Goal: Task Accomplishment & Management: Complete application form

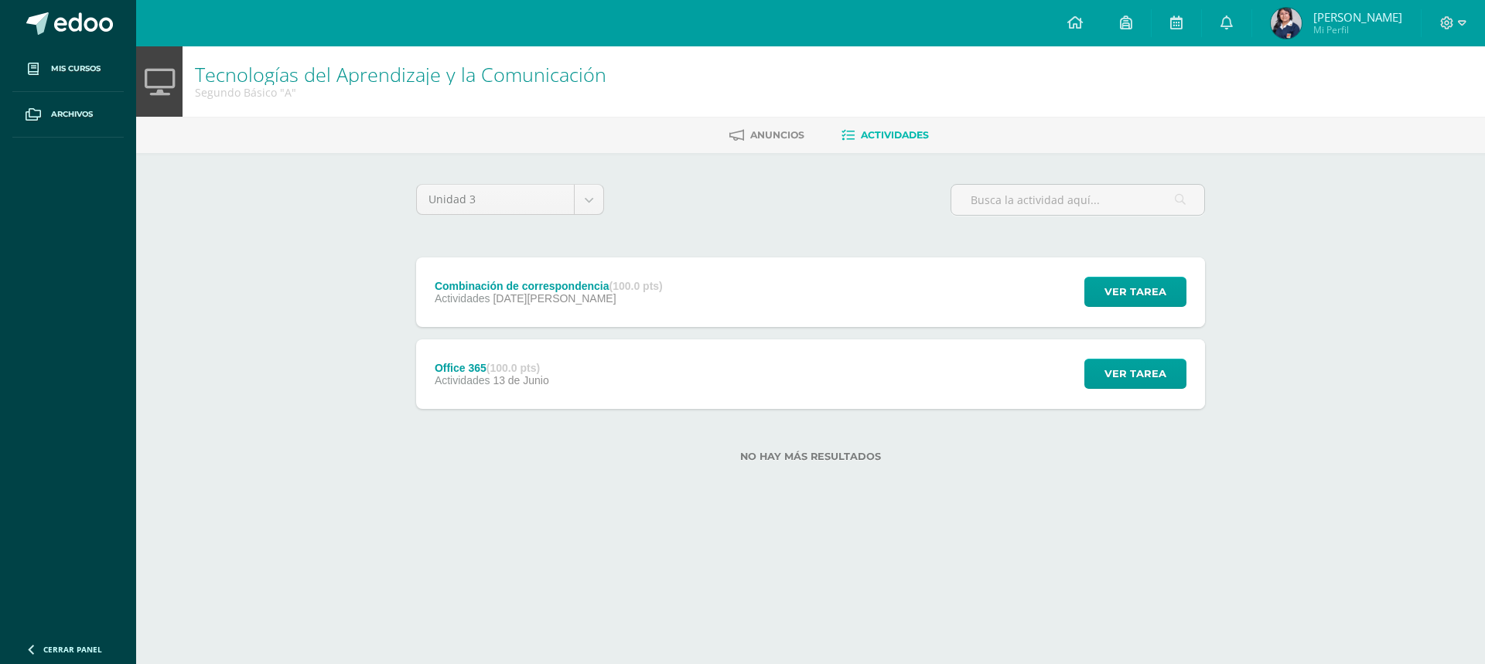
click at [660, 304] on div "Actividades [DATE][PERSON_NAME]" at bounding box center [549, 298] width 228 height 12
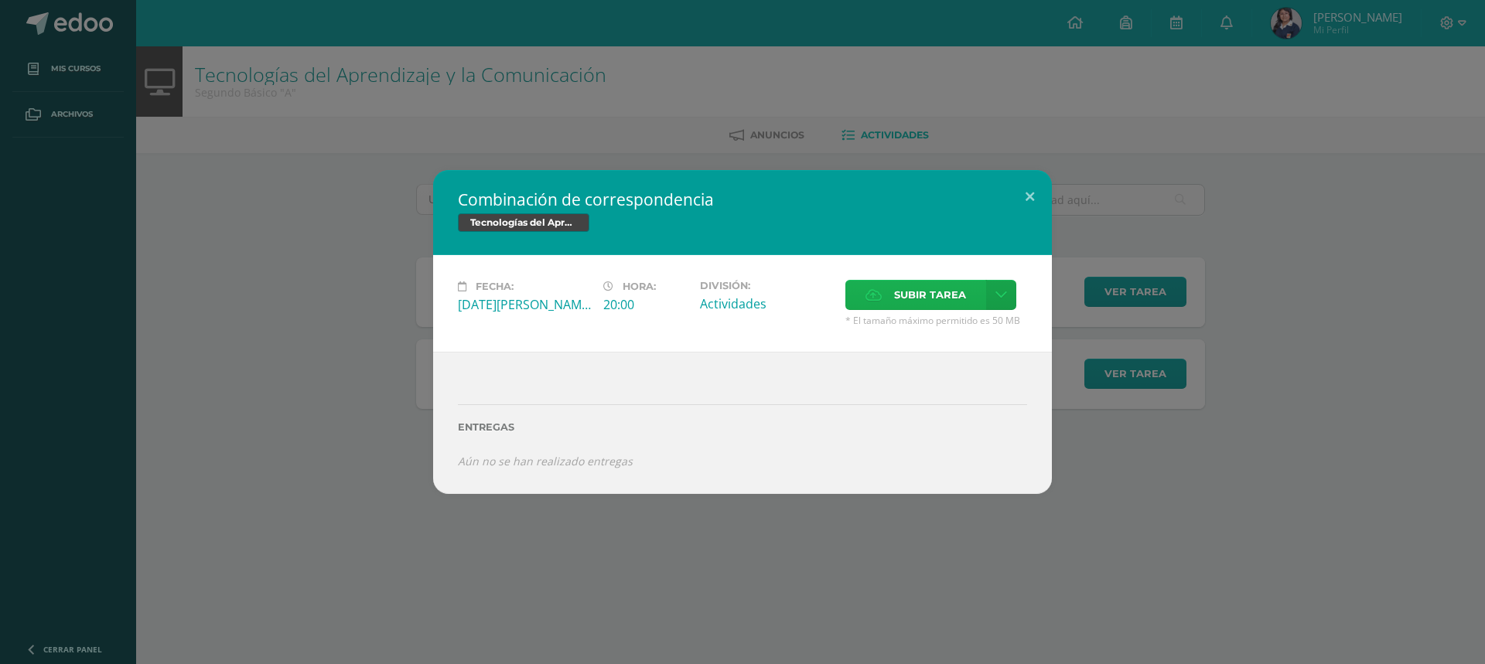
click at [895, 302] on span "Subir tarea" at bounding box center [930, 295] width 72 height 29
click at [0, 0] on input "Subir tarea" at bounding box center [0, 0] width 0 height 0
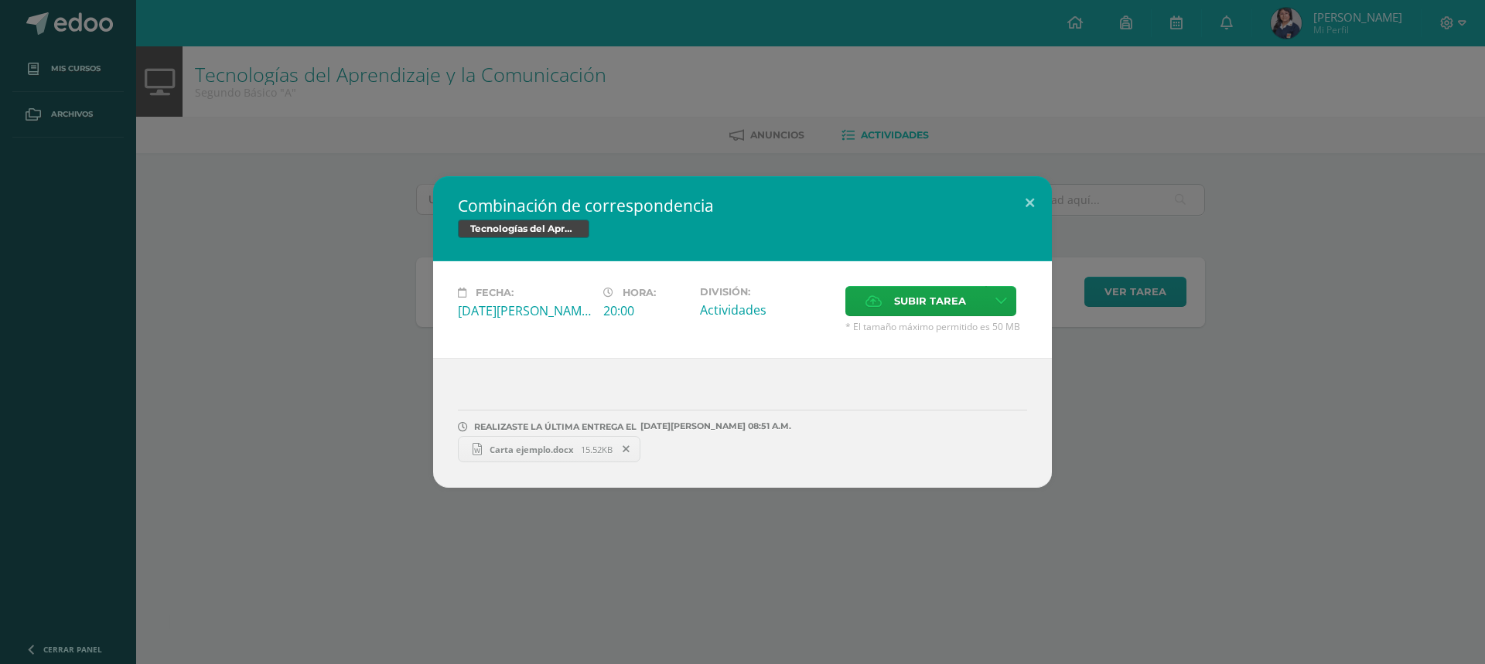
click at [525, 447] on span "Carta ejemplo.docx" at bounding box center [531, 450] width 99 height 12
click at [624, 452] on icon at bounding box center [626, 449] width 7 height 11
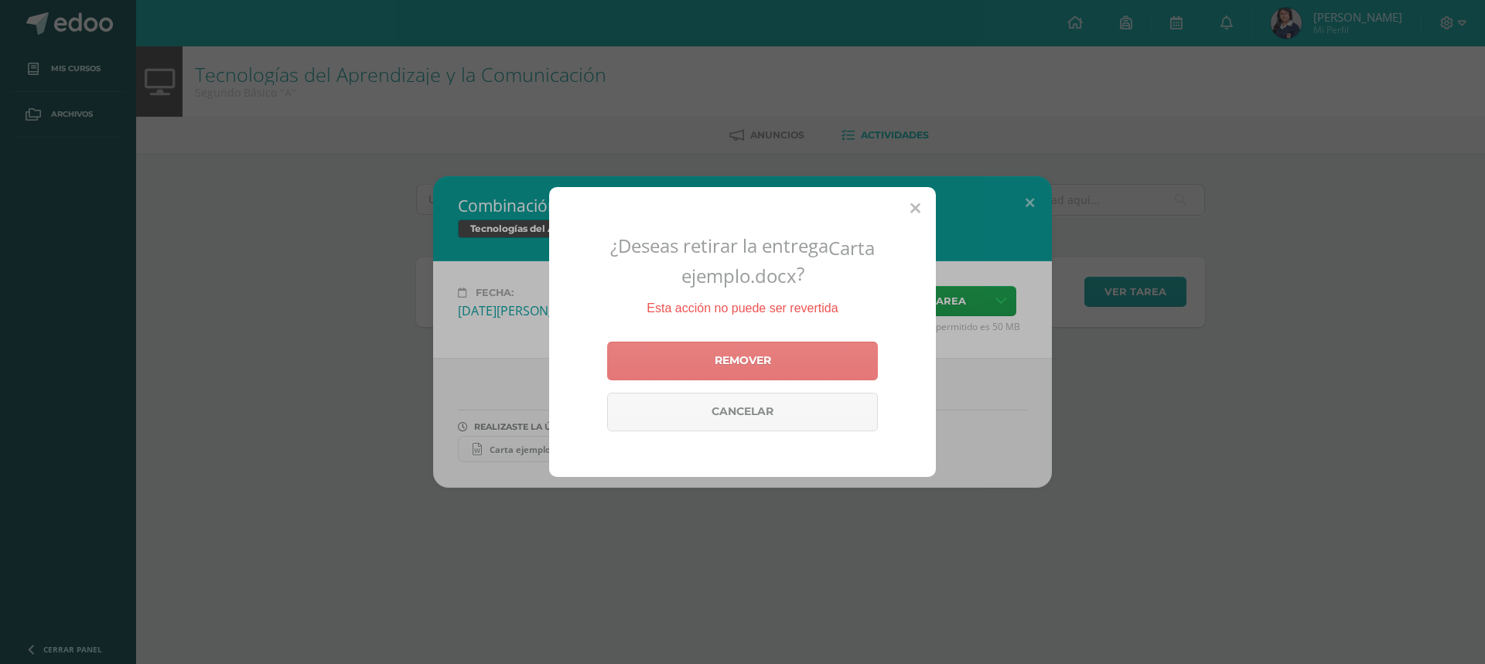
click at [698, 378] on link "Remover" at bounding box center [742, 361] width 271 height 39
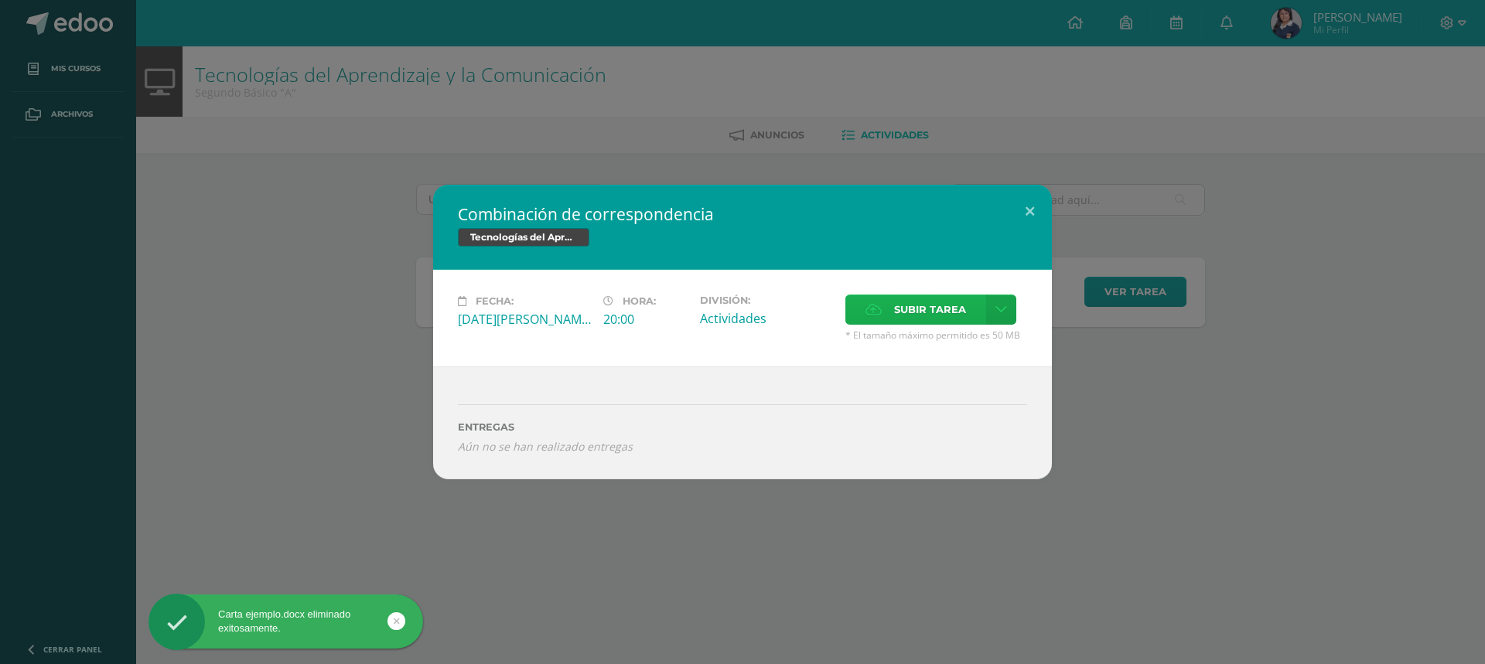
click at [946, 310] on span "Subir tarea" at bounding box center [930, 309] width 72 height 29
click at [0, 0] on input "Subir tarea" at bounding box center [0, 0] width 0 height 0
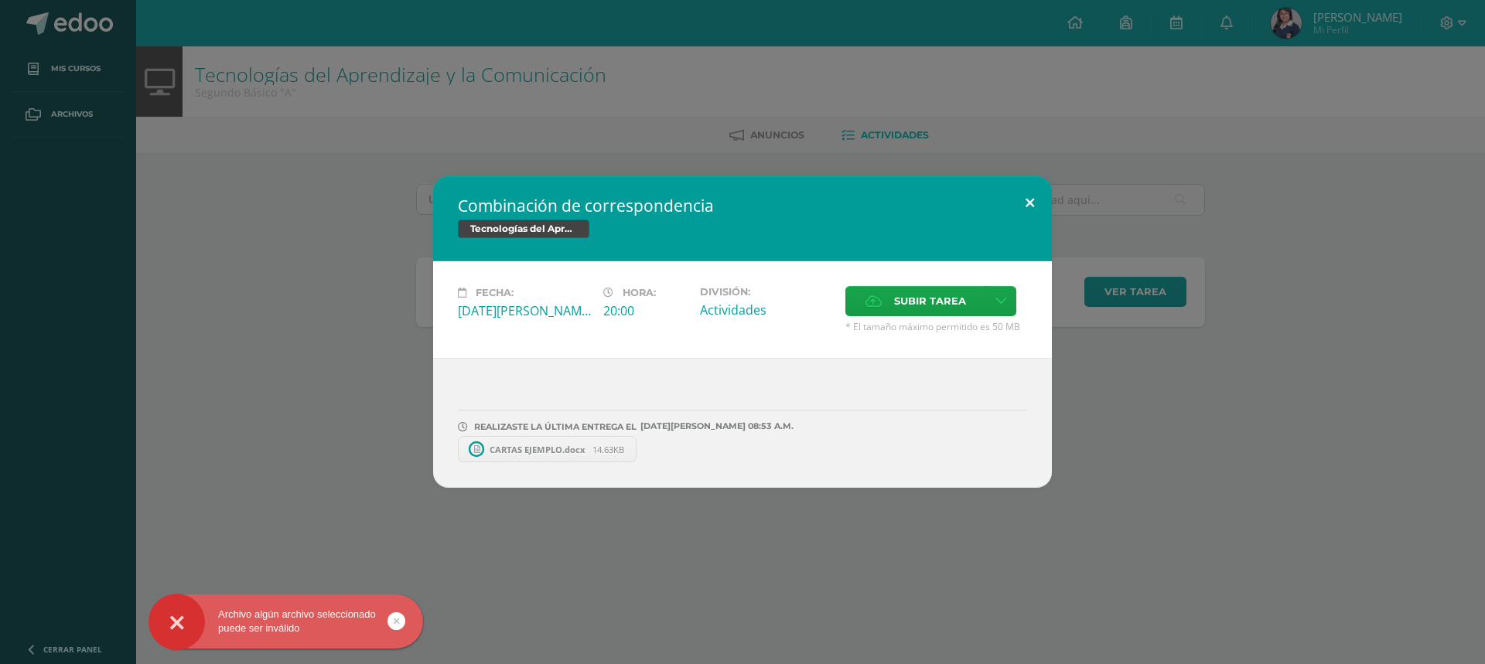
click at [1023, 212] on button at bounding box center [1030, 202] width 44 height 53
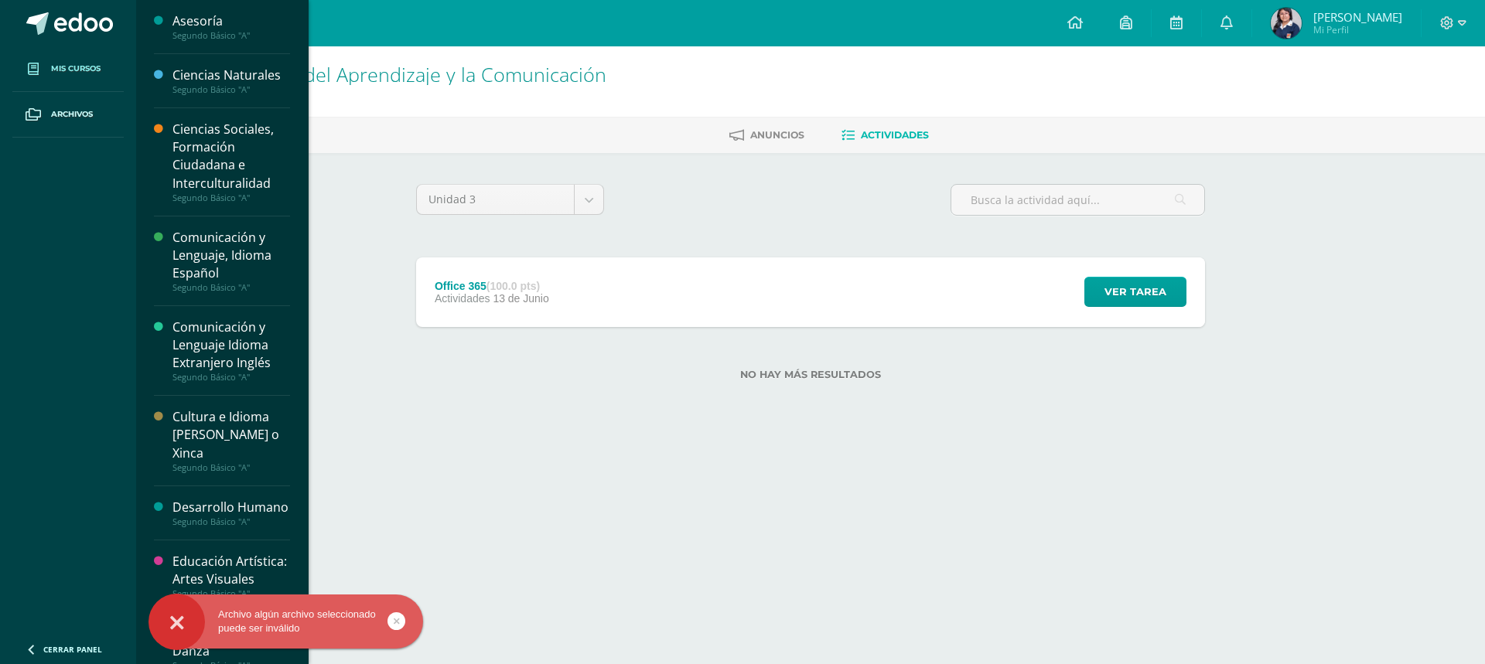
click at [76, 63] on span "Mis cursos" at bounding box center [76, 69] width 50 height 12
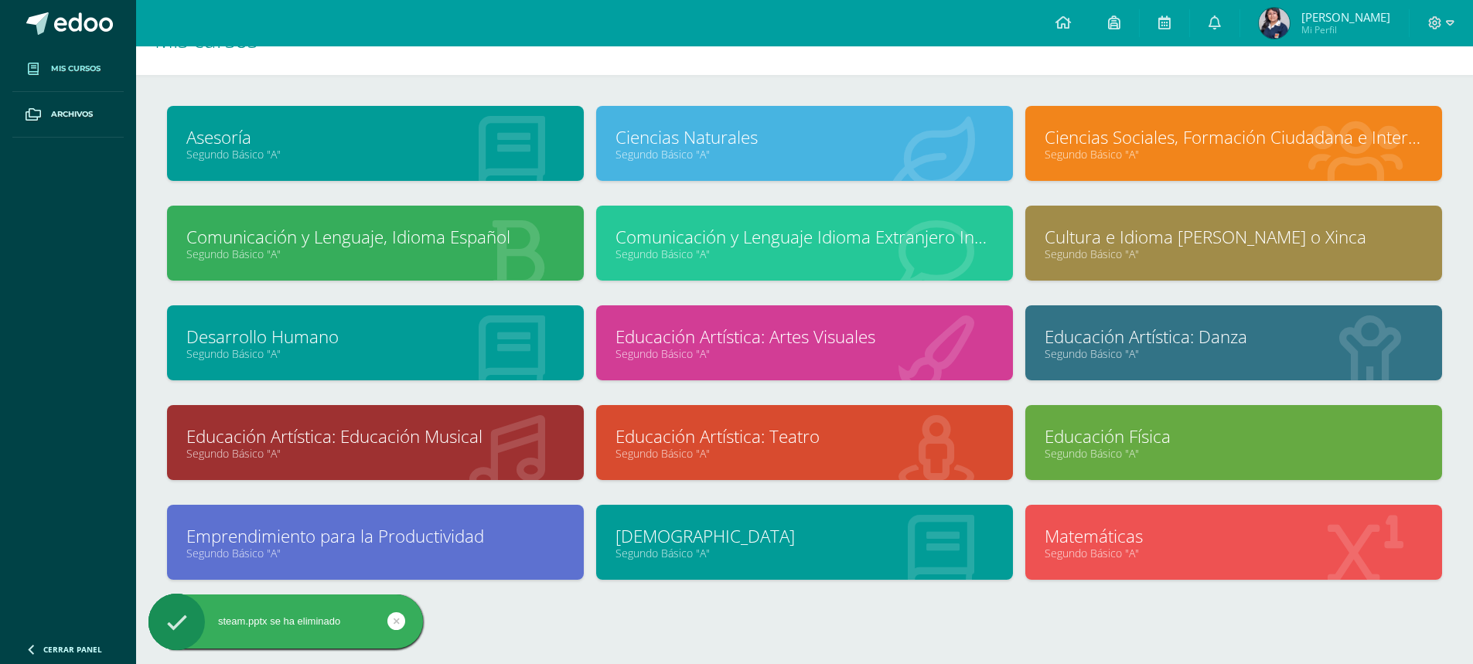
scroll to position [80, 0]
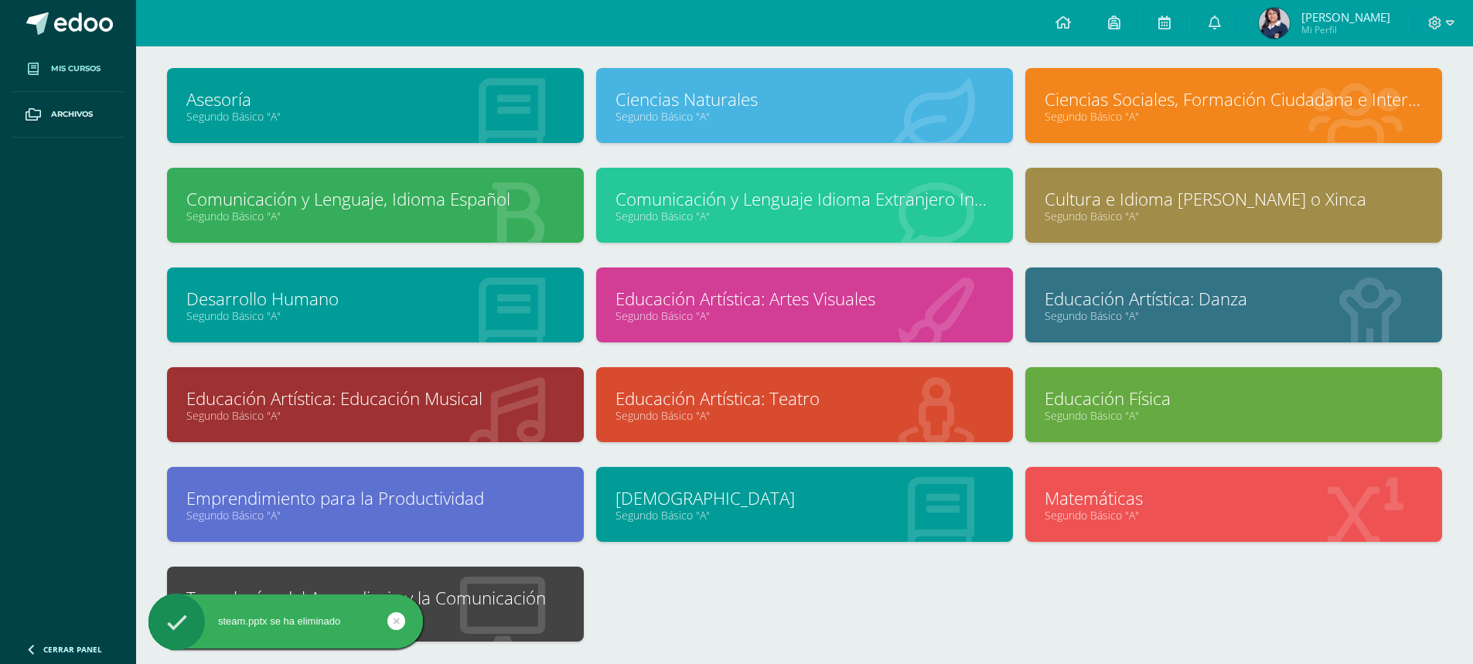
click at [418, 595] on div "steam.pptx se ha eliminado" at bounding box center [310, 625] width 282 height 60
click at [440, 599] on div "steam.pptx se ha eliminado" at bounding box center [310, 625] width 282 height 60
click at [446, 596] on div "steam.pptx se ha eliminado" at bounding box center [310, 625] width 282 height 60
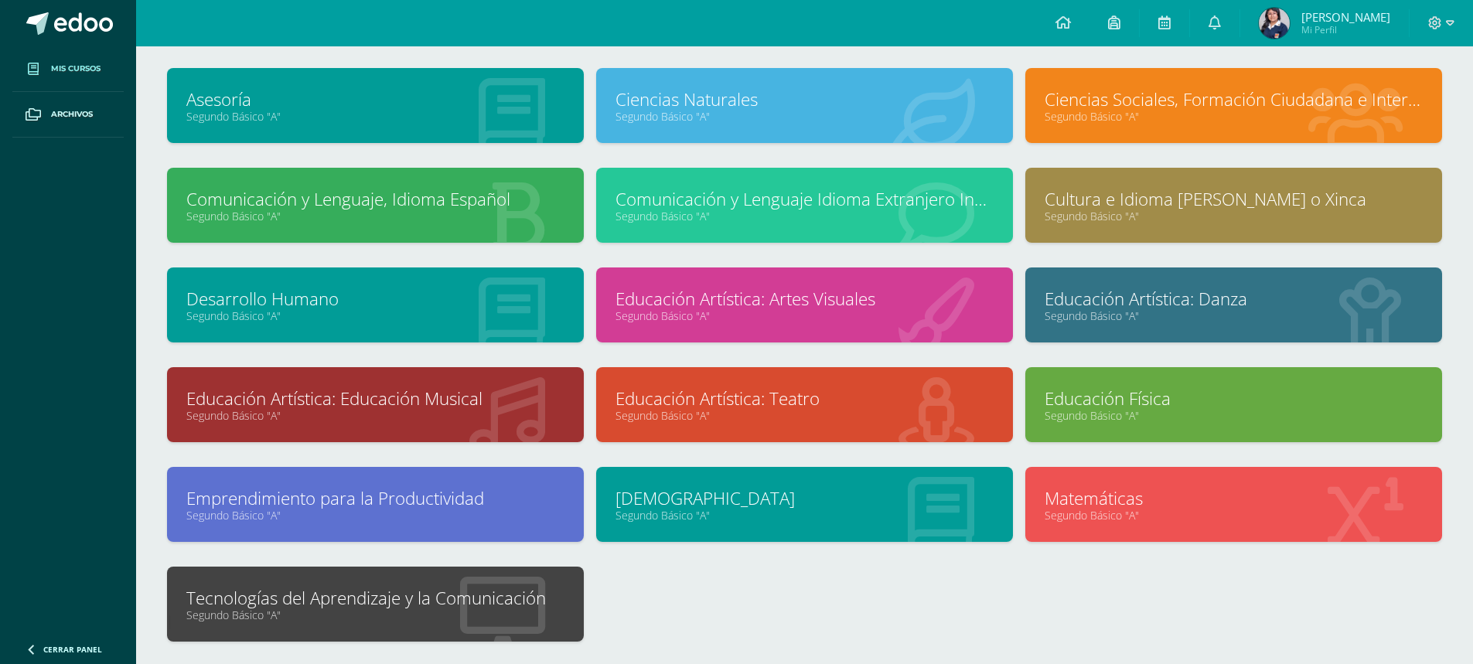
click at [296, 603] on div "steam.pptx se ha eliminado" at bounding box center [310, 625] width 282 height 60
click at [305, 595] on link "Tecnologías del Aprendizaje y la Comunicación" at bounding box center [375, 598] width 378 height 24
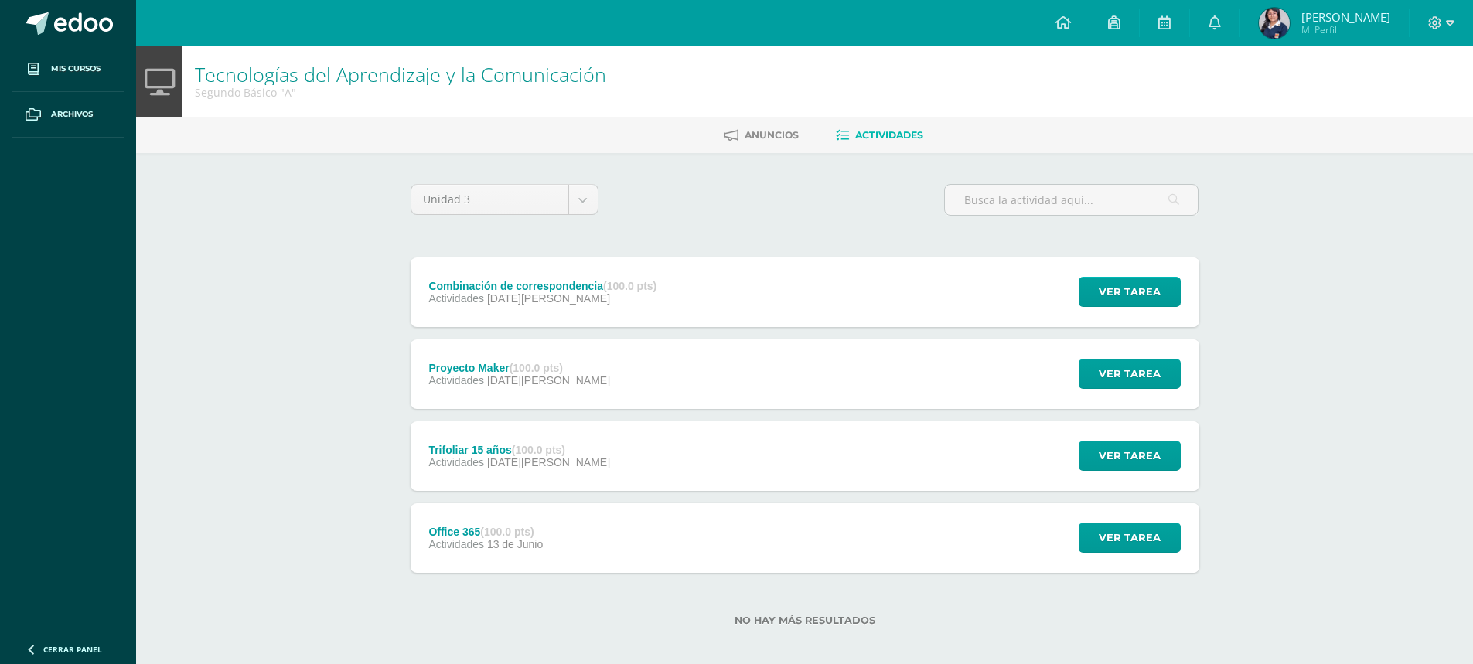
click at [545, 386] on span "[DATE][PERSON_NAME]" at bounding box center [548, 380] width 123 height 12
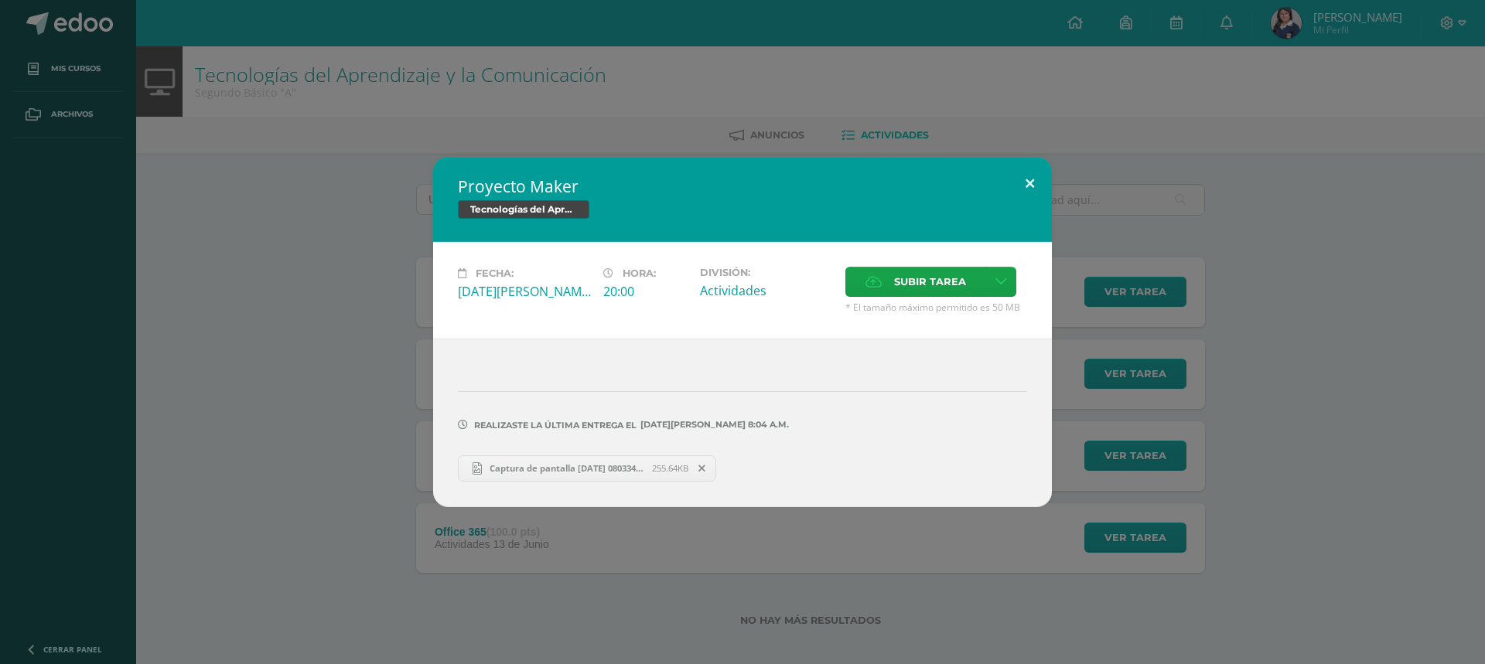
click at [1036, 192] on button at bounding box center [1030, 183] width 44 height 53
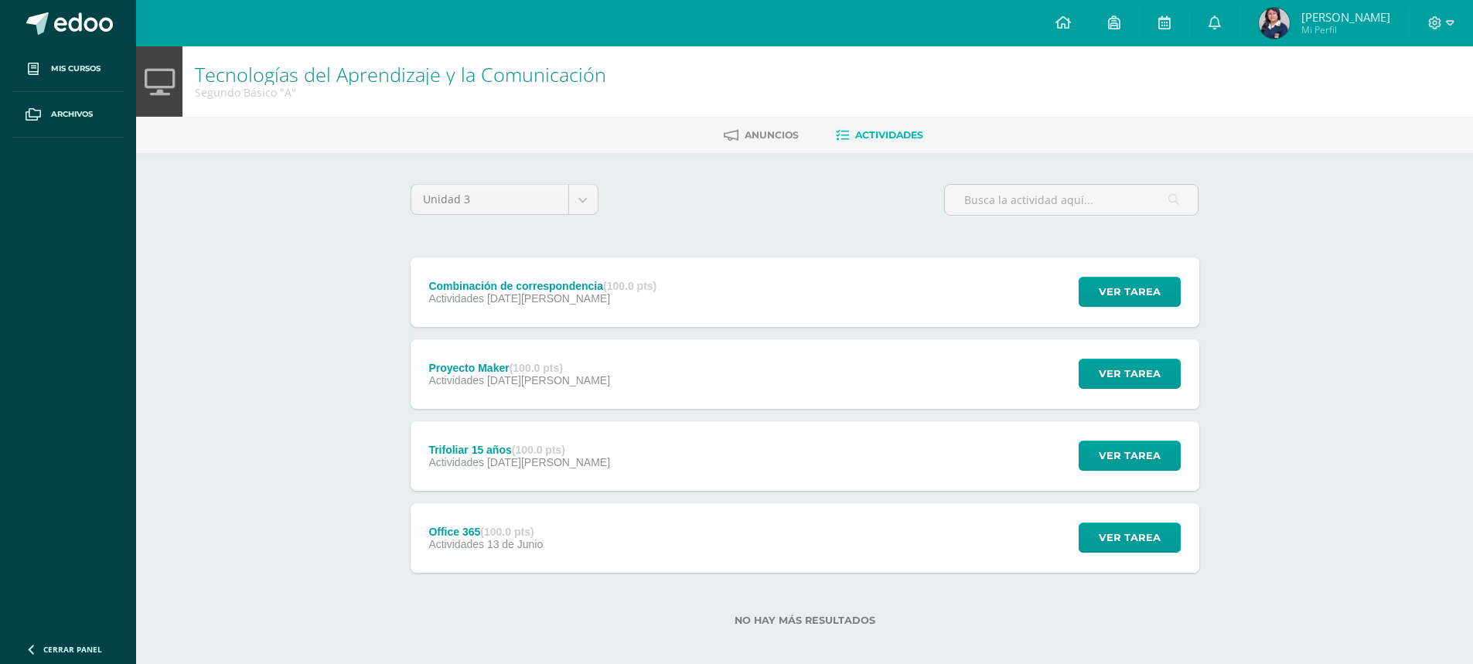
click at [708, 444] on div "Trifoliar 15 años (100.0 pts) Actividades [DATE][PERSON_NAME] Ver tarea Trifoli…" at bounding box center [805, 457] width 789 height 70
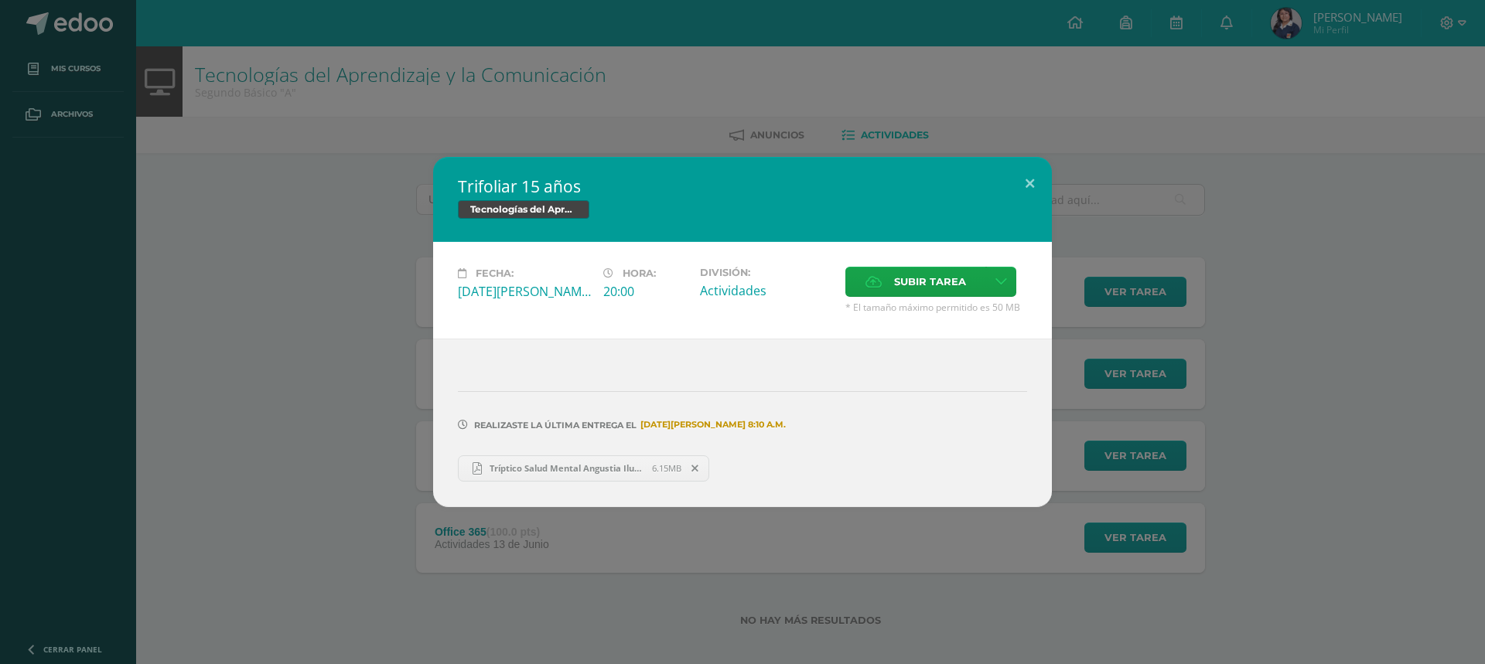
click at [695, 475] on span at bounding box center [695, 468] width 26 height 17
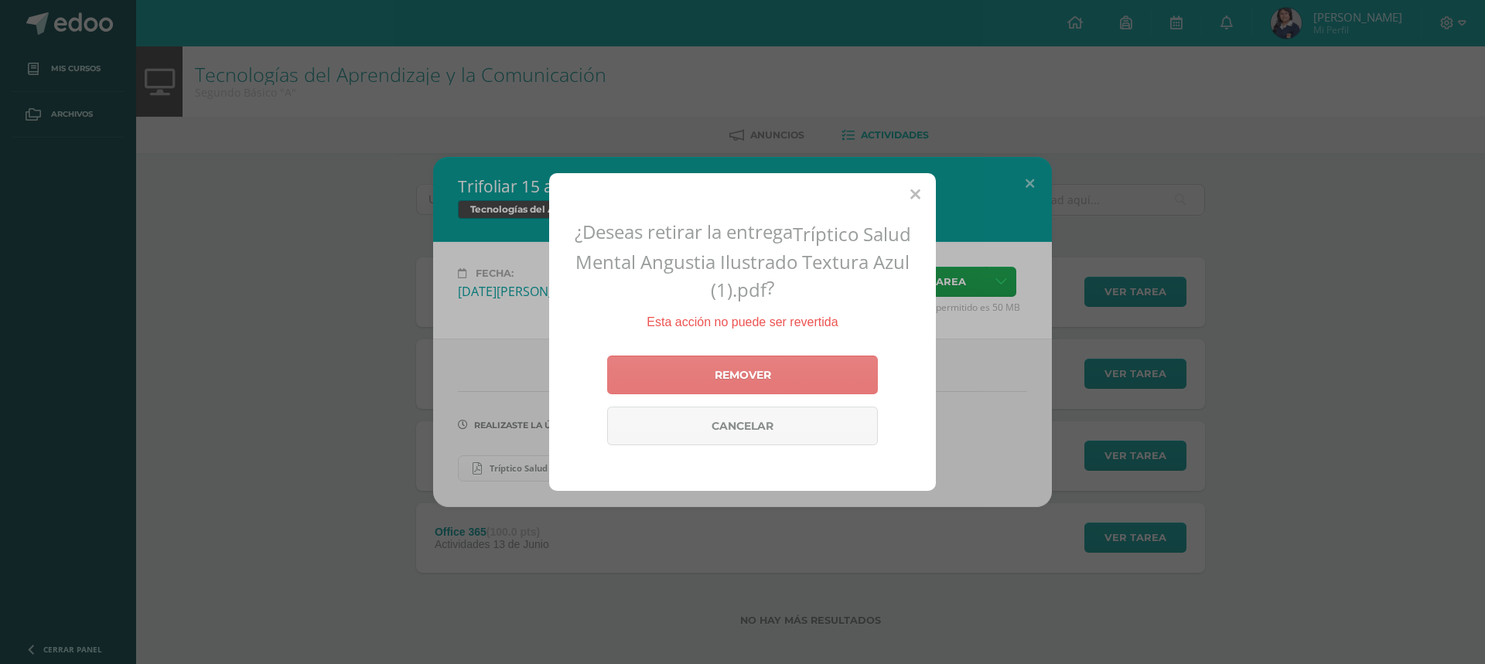
click at [797, 375] on link "Remover" at bounding box center [742, 375] width 271 height 39
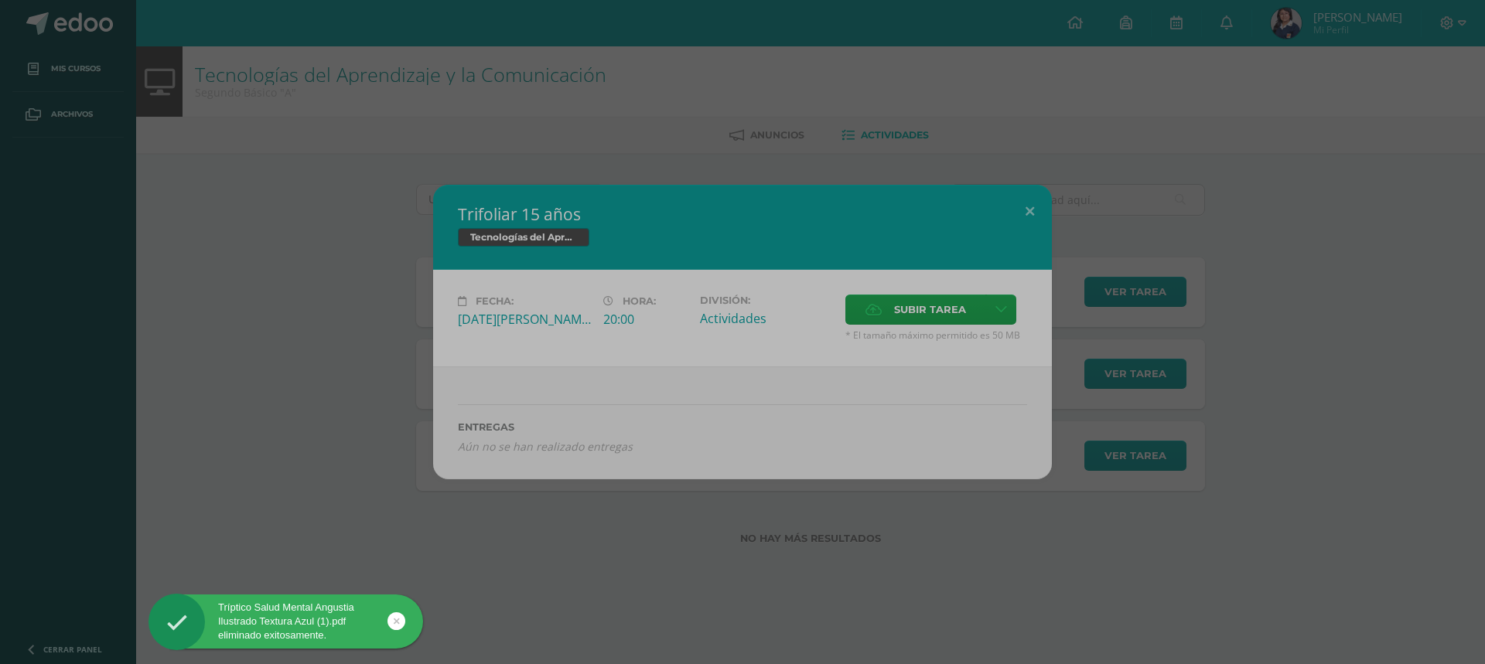
click at [919, 286] on div "Fecha: [DATE][PERSON_NAME]: 20:00 División: Actividades Subir tarea Aceptar" at bounding box center [742, 318] width 619 height 97
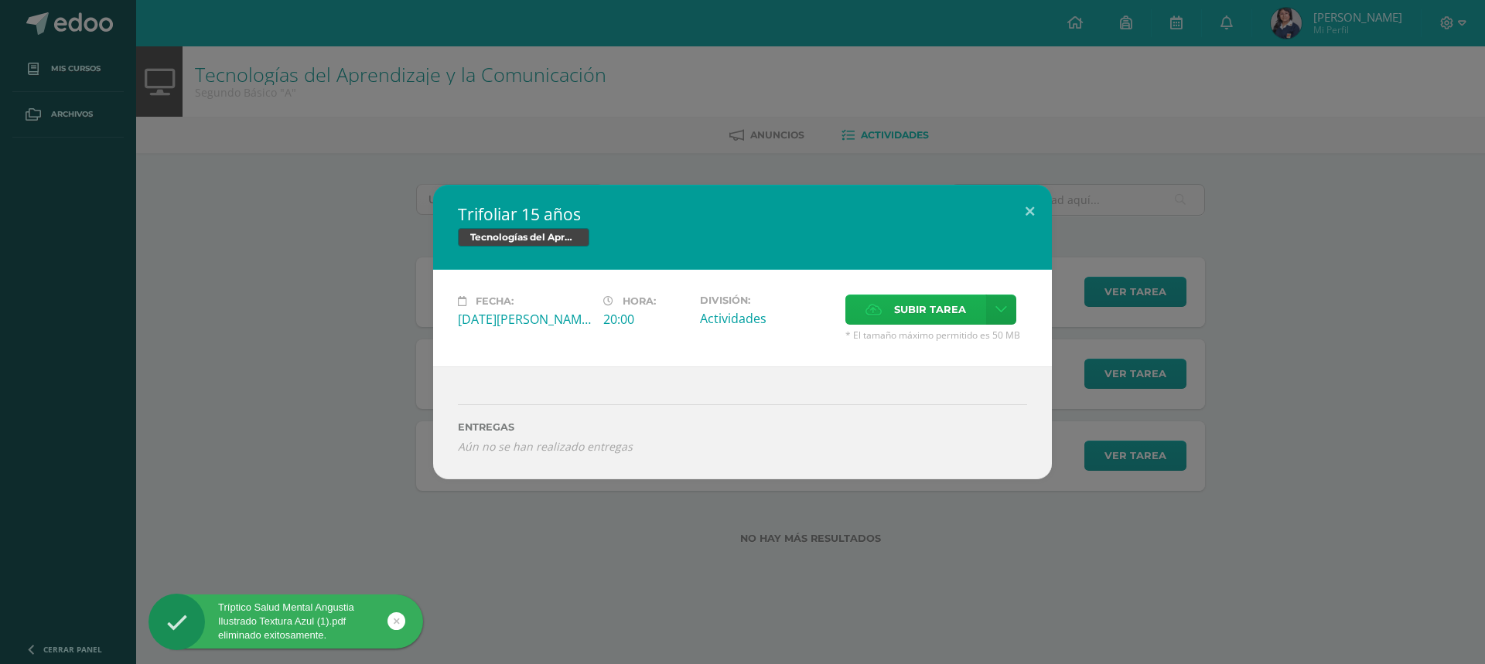
click at [900, 314] on span "Subir tarea" at bounding box center [930, 309] width 72 height 29
click at [0, 0] on input "Subir tarea" at bounding box center [0, 0] width 0 height 0
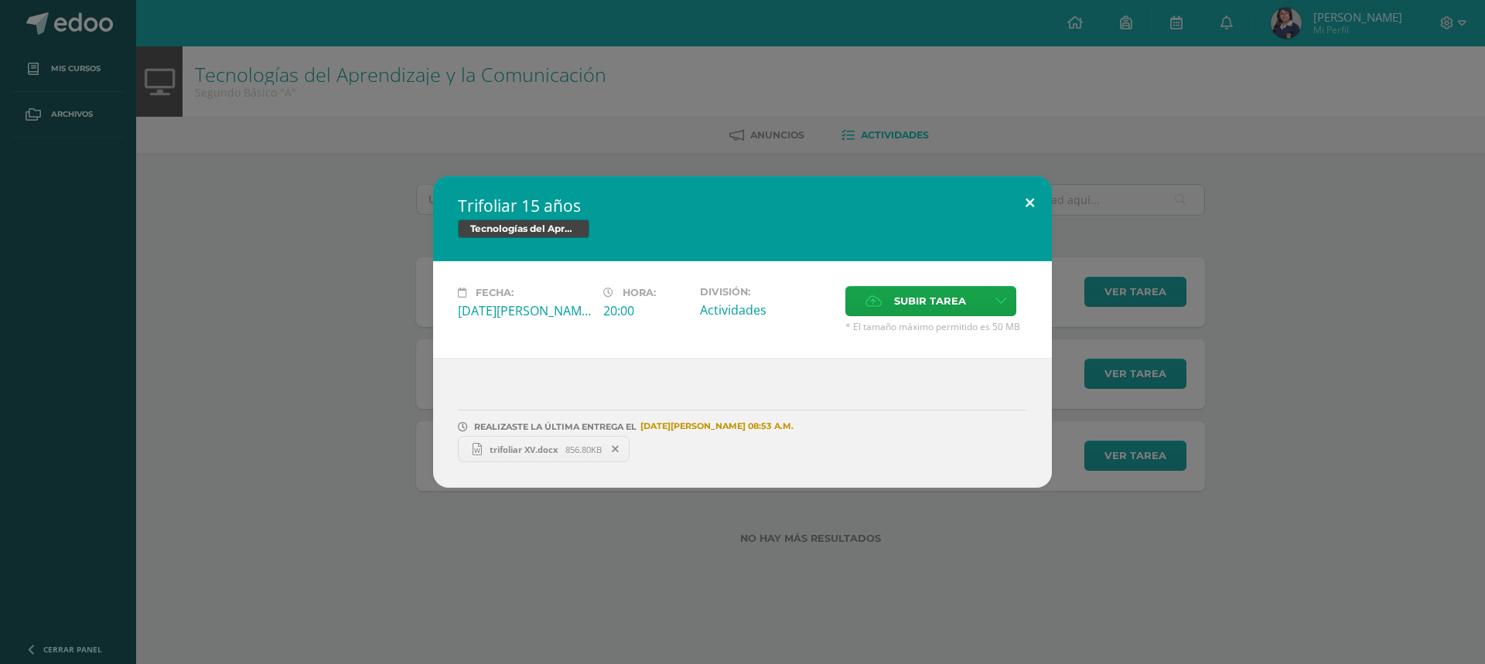
click at [1029, 206] on button at bounding box center [1030, 202] width 44 height 53
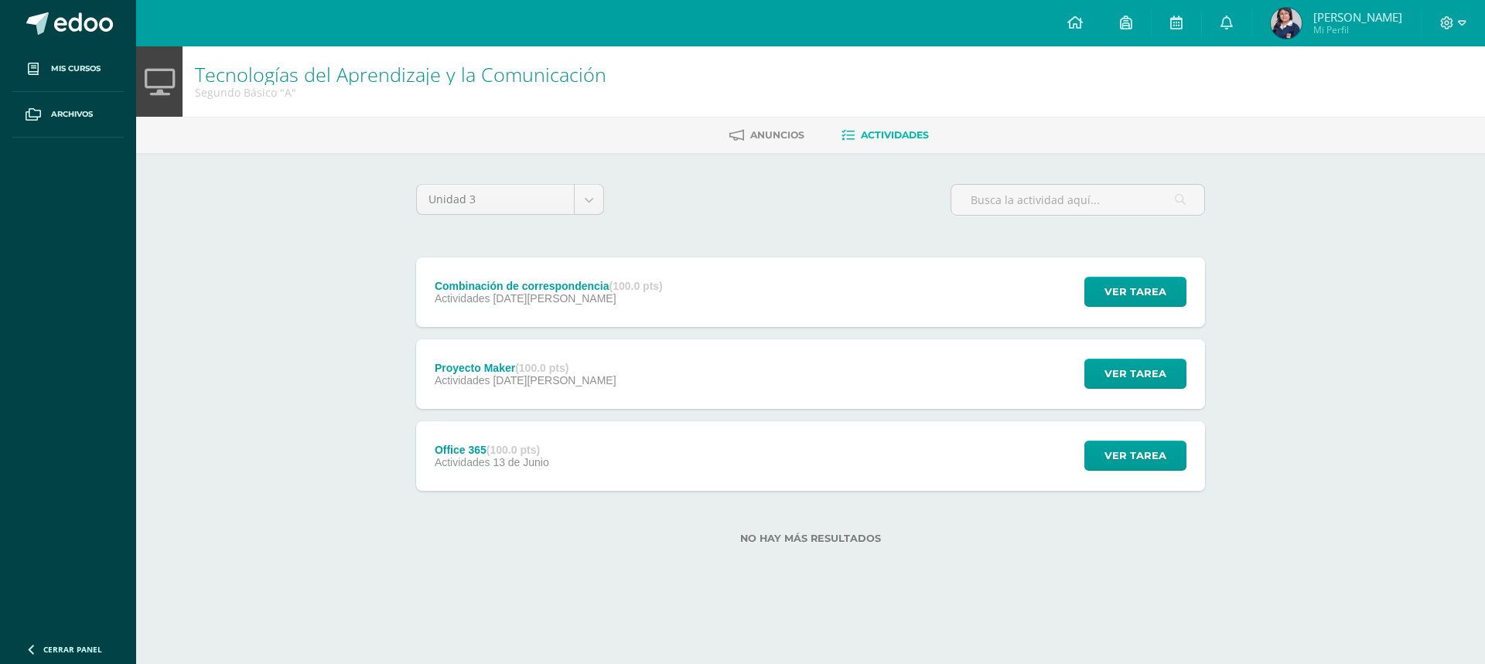
click at [612, 295] on div "Actividades [DATE][PERSON_NAME]" at bounding box center [549, 298] width 228 height 12
